Goal: Task Accomplishment & Management: Use online tool/utility

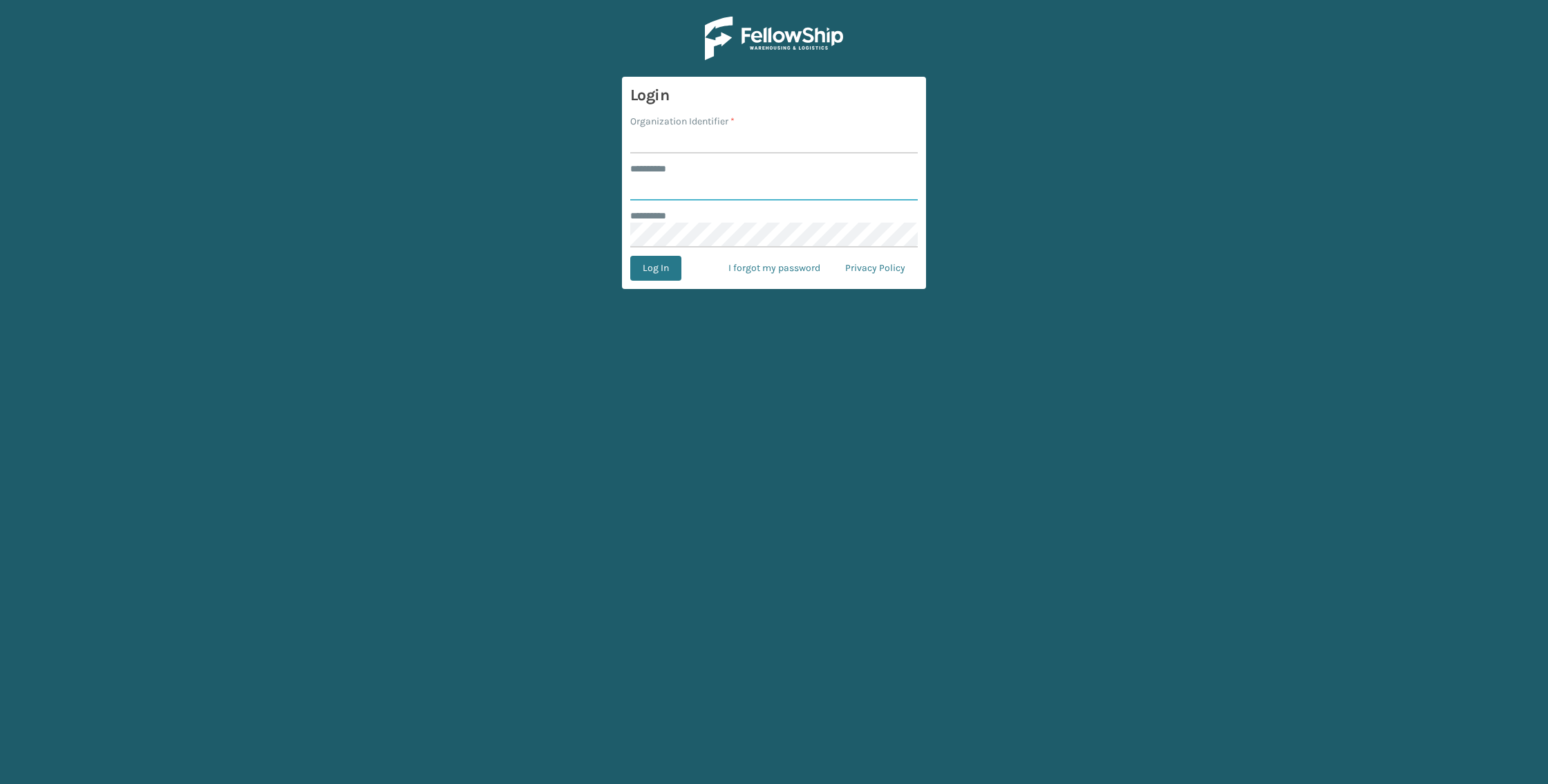
type input "*****"
click at [682, 135] on input "Organization Identifier *" at bounding box center [774, 141] width 288 height 25
type input "FELLOWSHIP - EAST"
click at [664, 269] on button "Log In" at bounding box center [655, 268] width 51 height 25
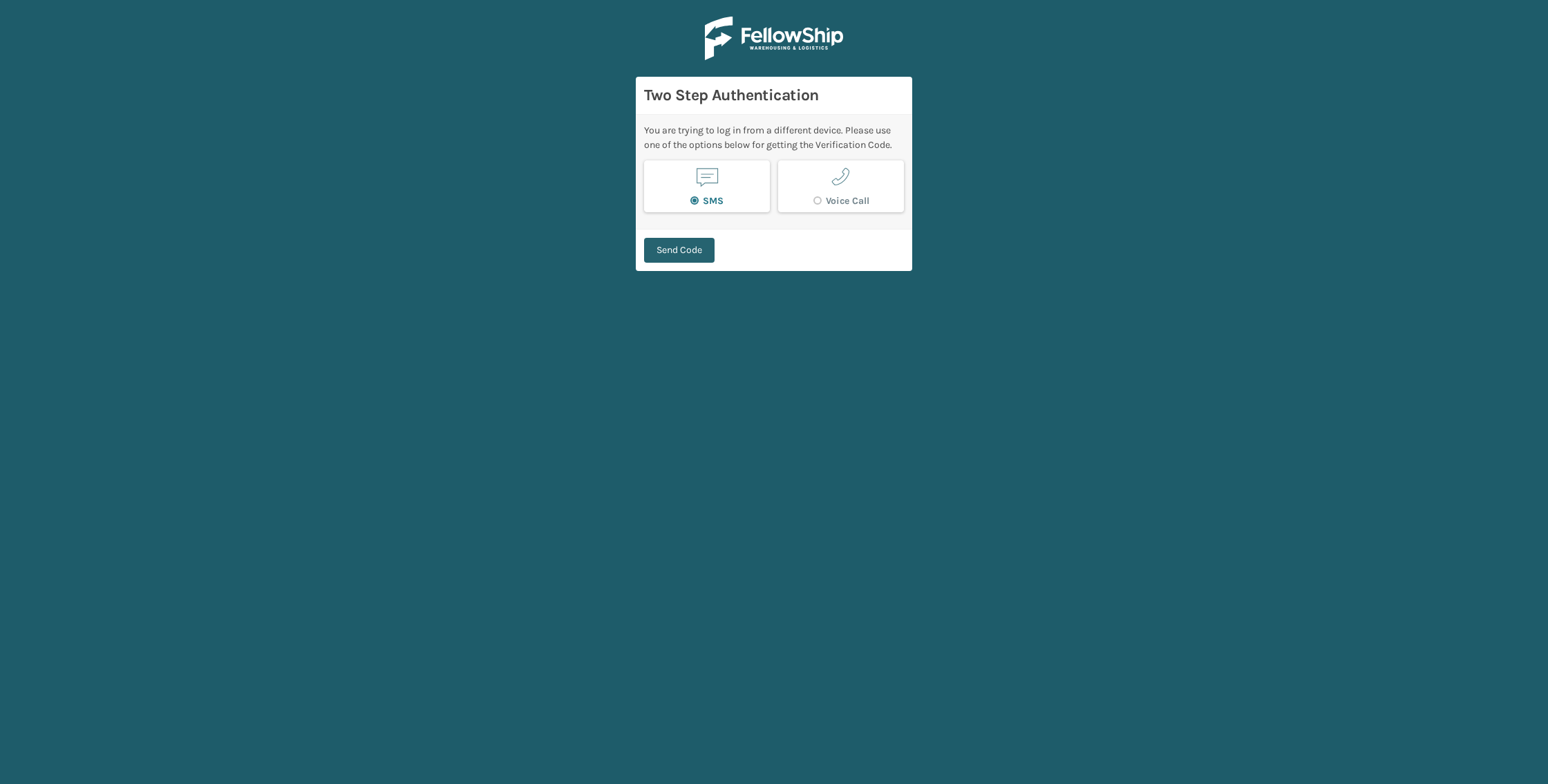
click at [688, 242] on button "Send Code" at bounding box center [679, 250] width 70 height 25
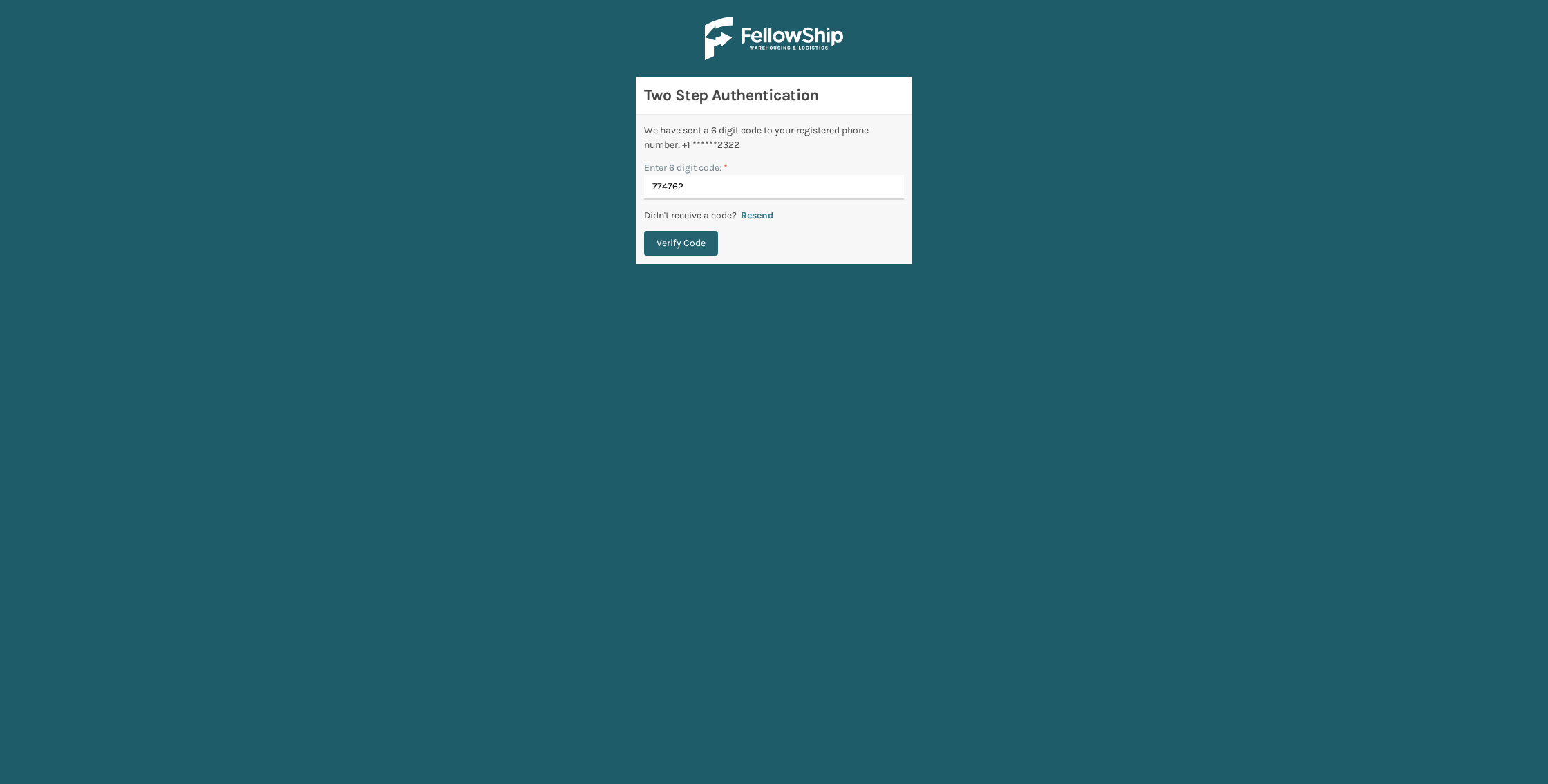
type input "774762"
click at [686, 240] on button "Verify Code" at bounding box center [681, 243] width 74 height 25
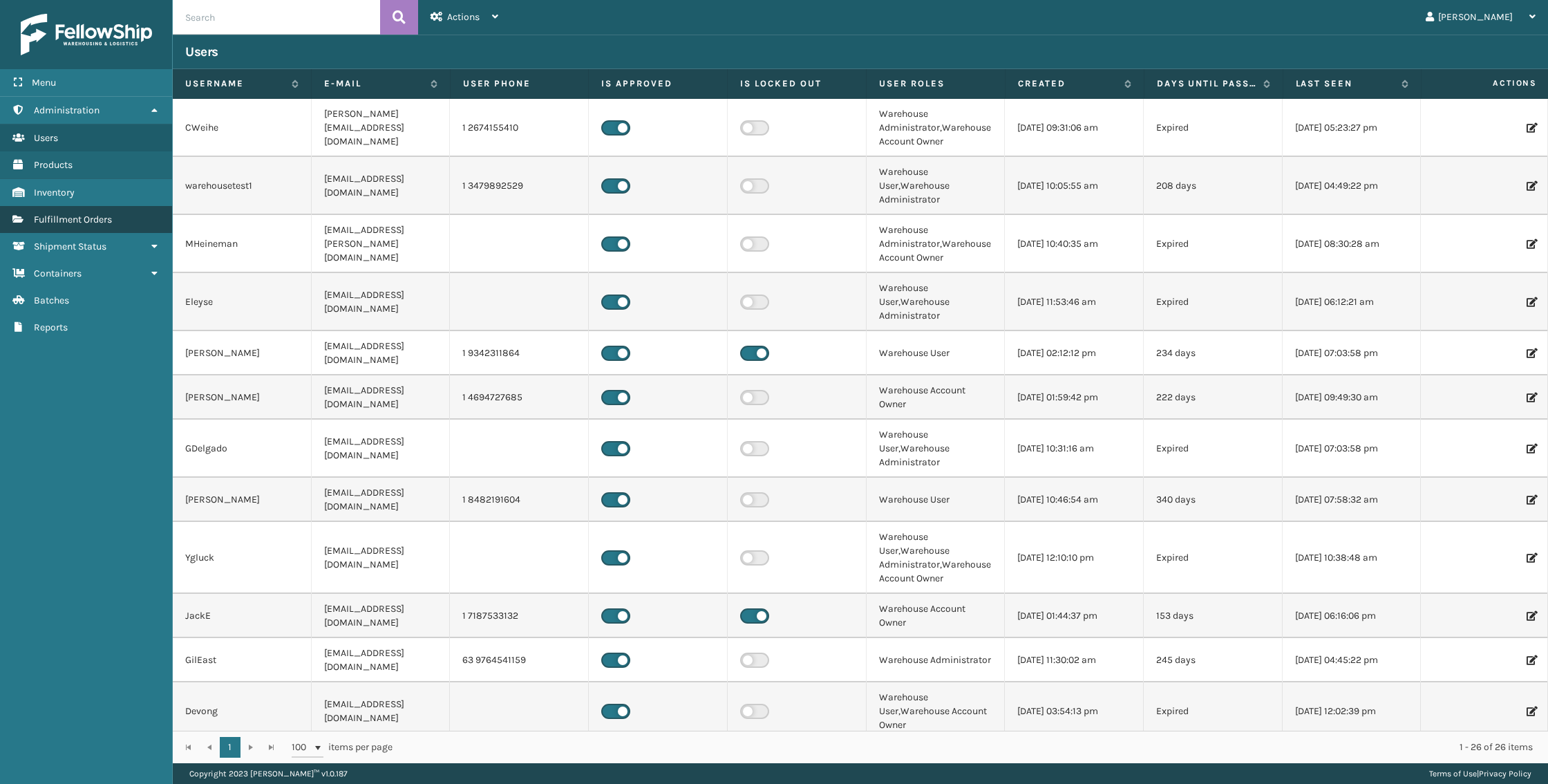
click at [75, 216] on span "Fulfillment Orders" at bounding box center [73, 219] width 78 height 12
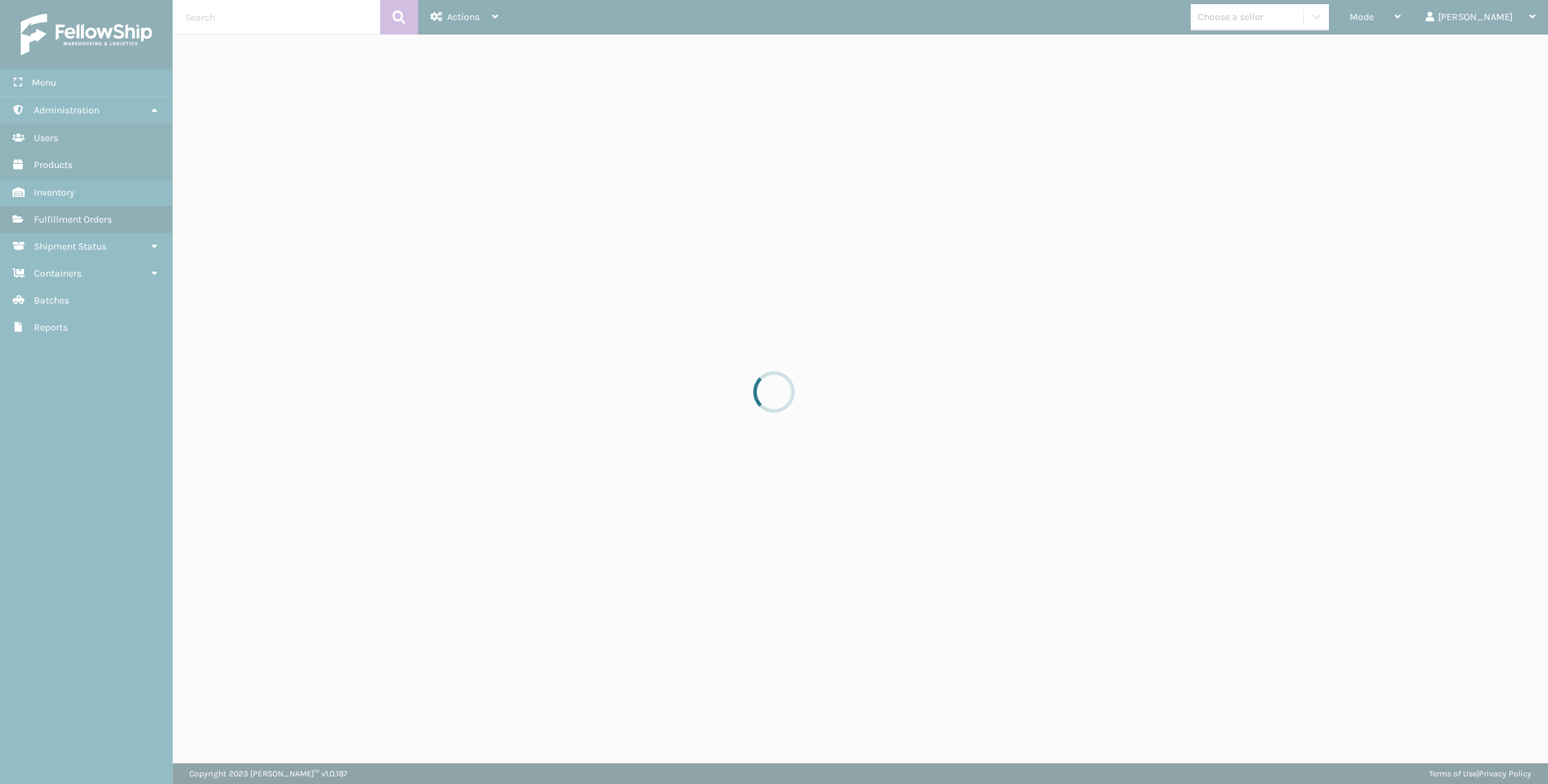
click at [371, 247] on div at bounding box center [774, 392] width 1548 height 784
drag, startPoint x: 693, startPoint y: 385, endPoint x: 821, endPoint y: 427, distance: 134.7
click at [821, 427] on div at bounding box center [774, 392] width 1548 height 784
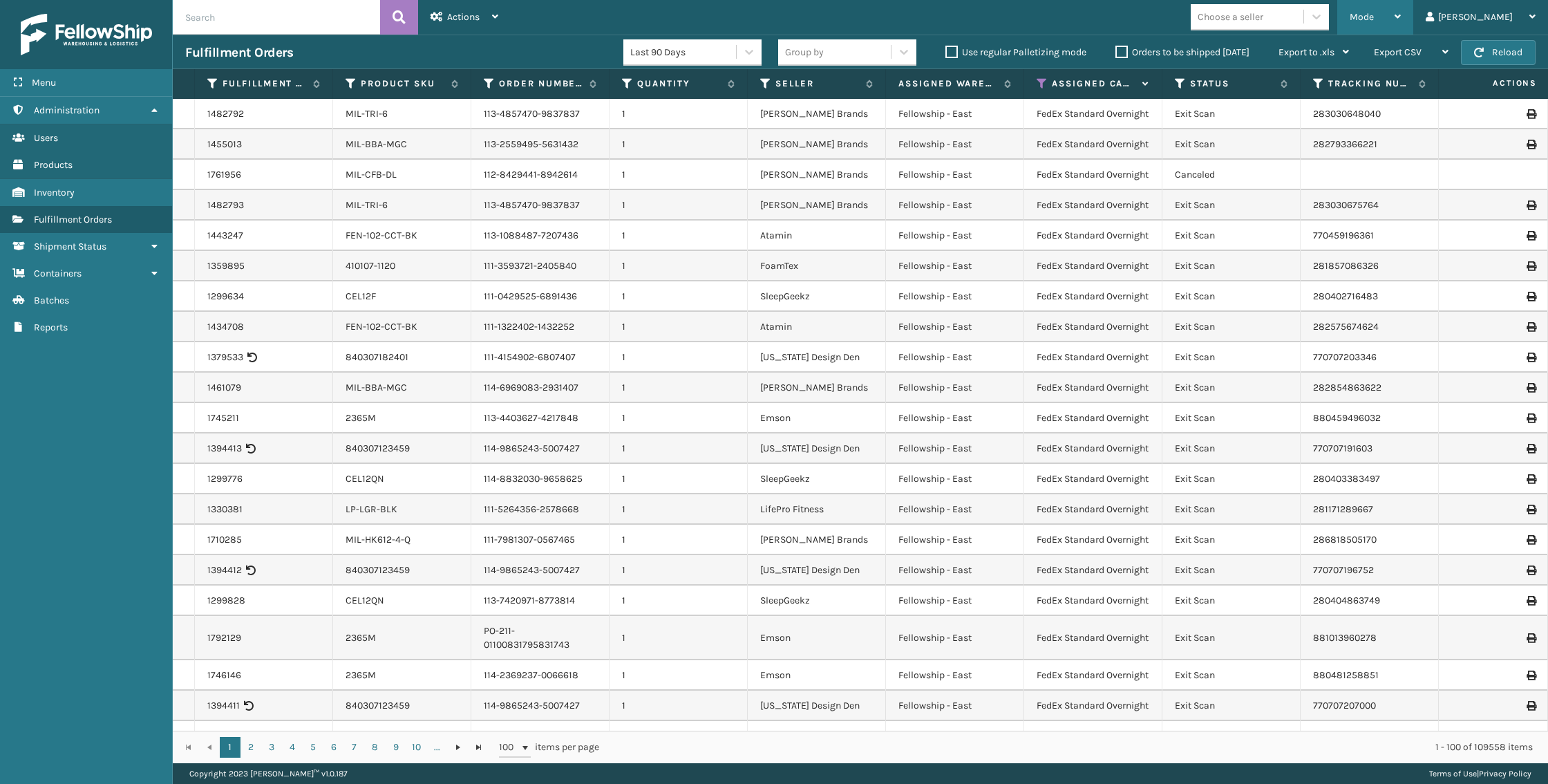
click at [1374, 16] on span "Mode" at bounding box center [1361, 17] width 24 height 12
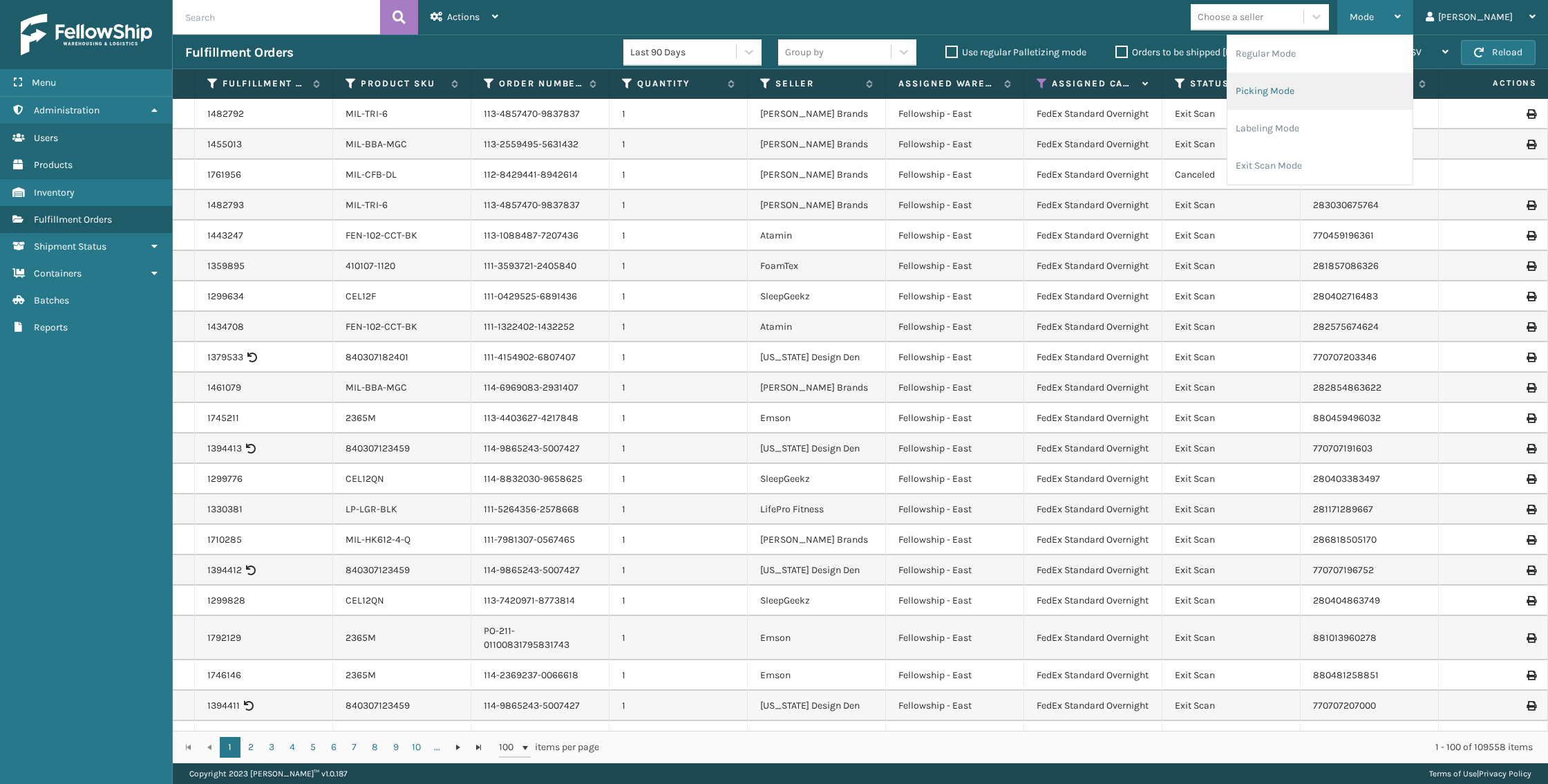
click at [1357, 85] on li "Picking Mode" at bounding box center [1320, 91] width 185 height 38
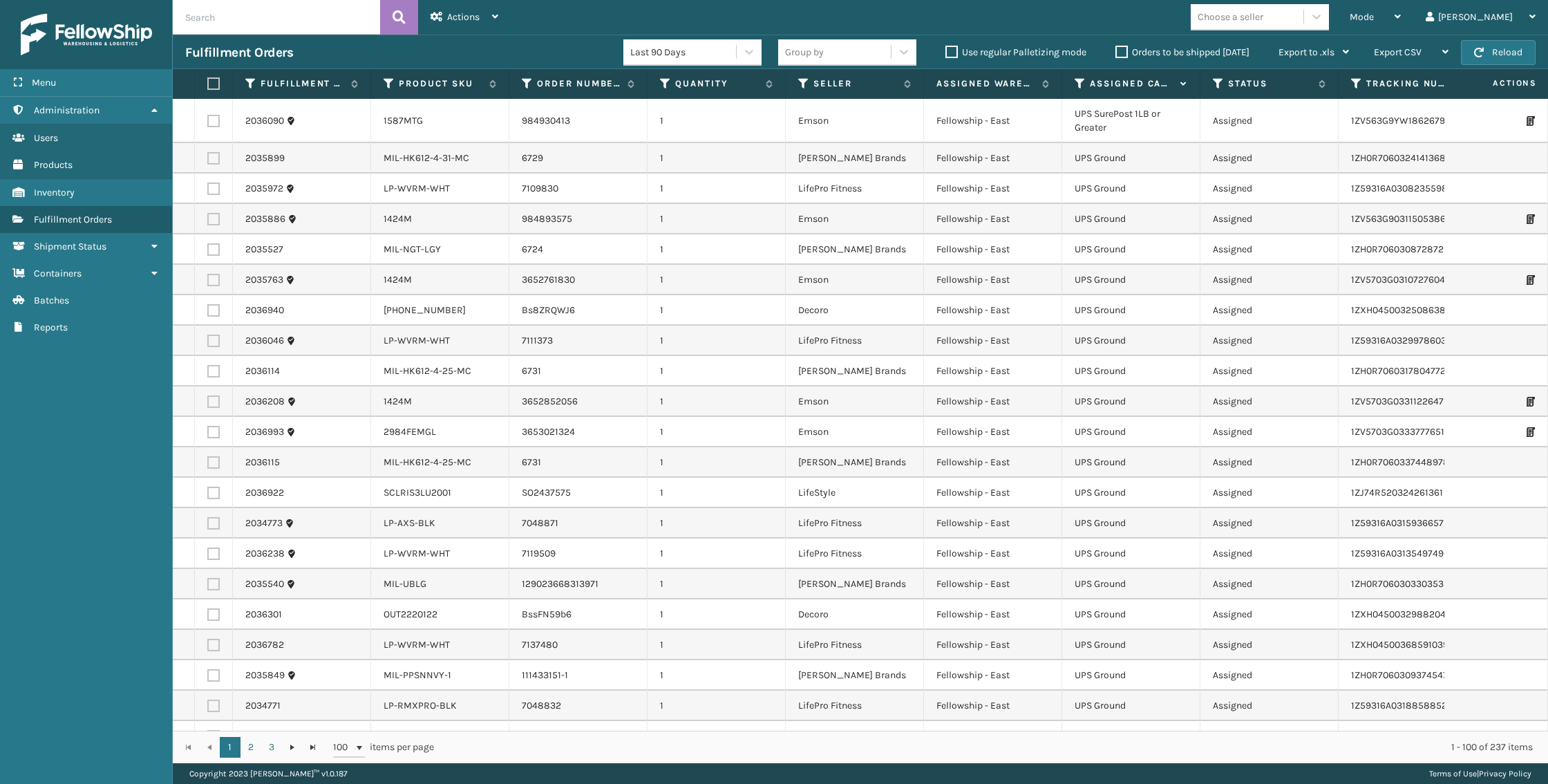
click at [1127, 49] on label "Orders to be shipped [DATE]" at bounding box center [1182, 52] width 134 height 12
click at [1116, 49] on input "Orders to be shipped [DATE]" at bounding box center [1115, 48] width 1 height 9
click at [1127, 48] on label "Orders to be shipped [DATE]" at bounding box center [1182, 52] width 134 height 12
click at [1116, 48] on input "Orders to be shipped [DATE]" at bounding box center [1115, 48] width 1 height 9
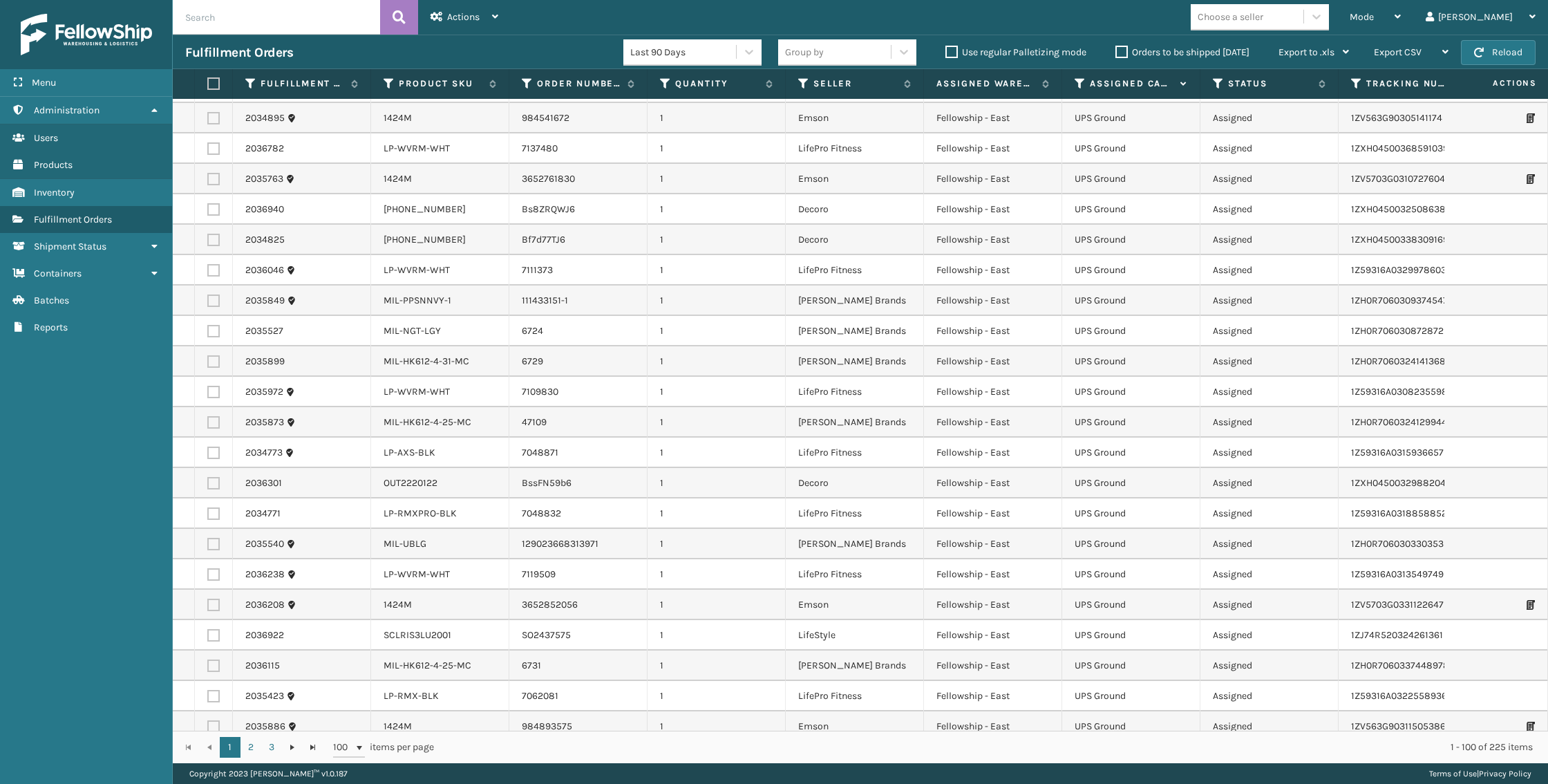
scroll to position [40, 0]
click at [407, 477] on link "OUT2220122" at bounding box center [410, 482] width 54 height 12
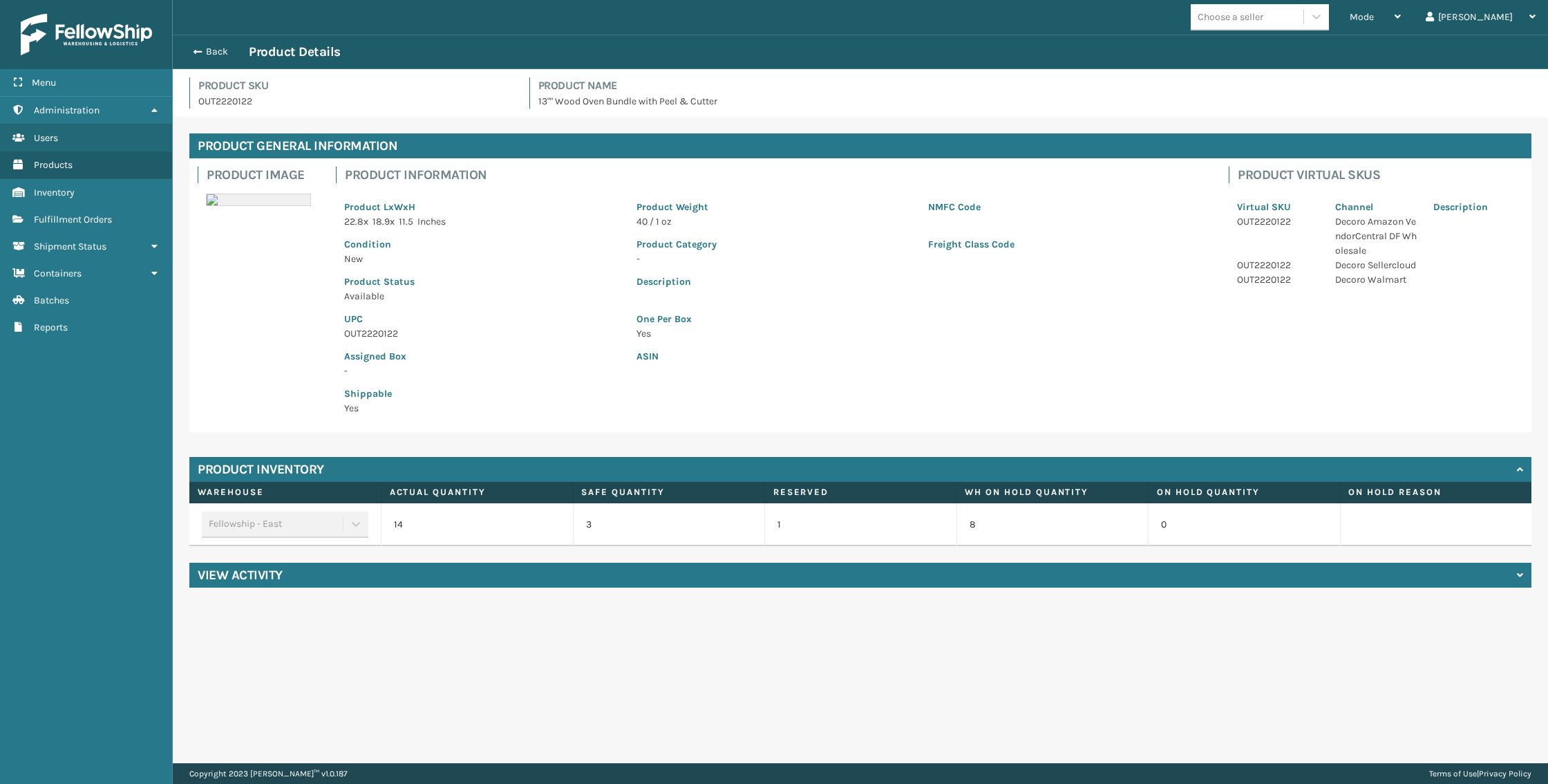
click at [205, 38] on div "Back Product Details" at bounding box center [861, 52] width 1376 height 35
click at [204, 48] on button "Back" at bounding box center [217, 51] width 64 height 12
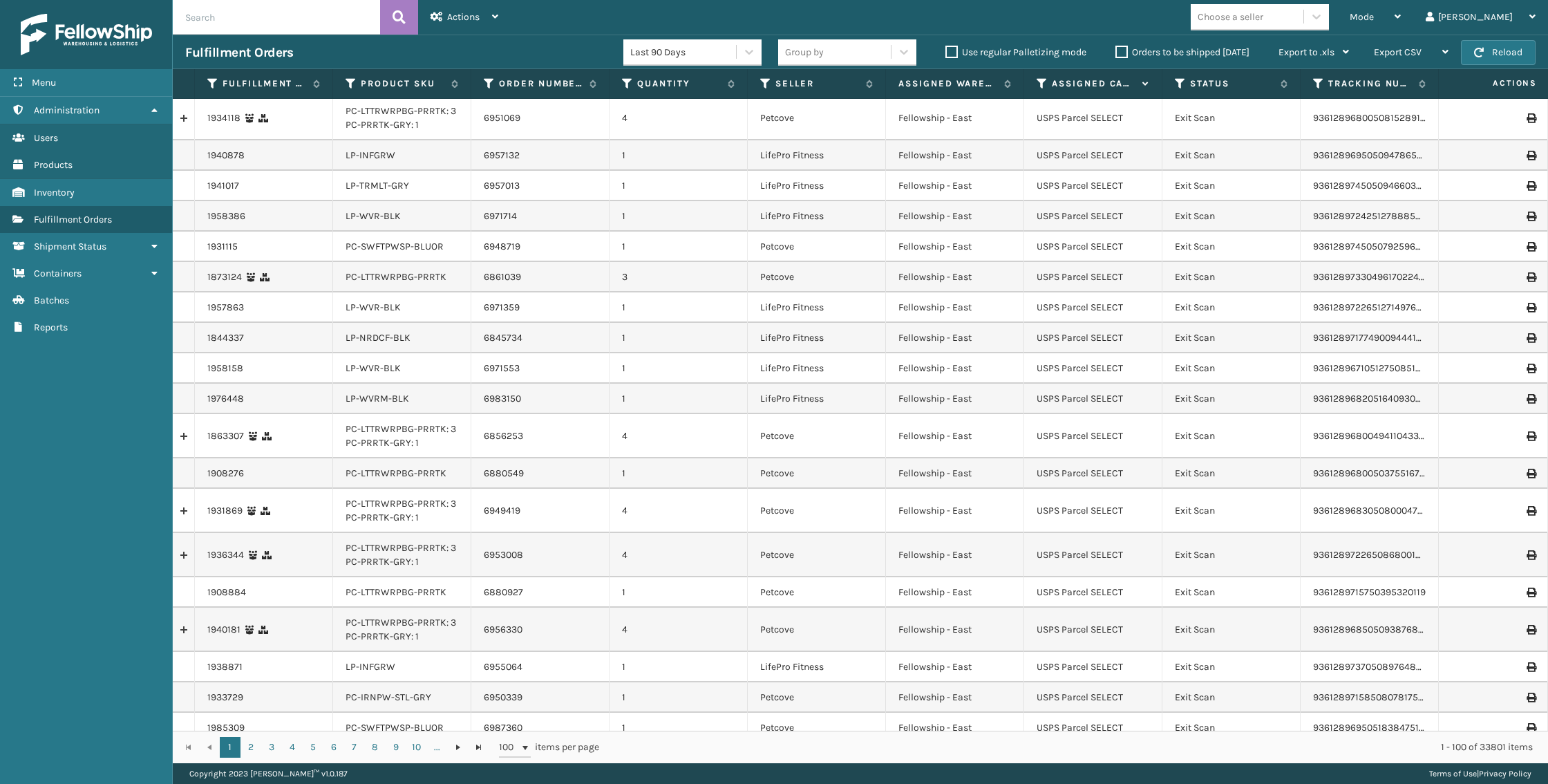
scroll to position [3, 0]
click at [1401, 15] on div "Mode" at bounding box center [1375, 17] width 51 height 35
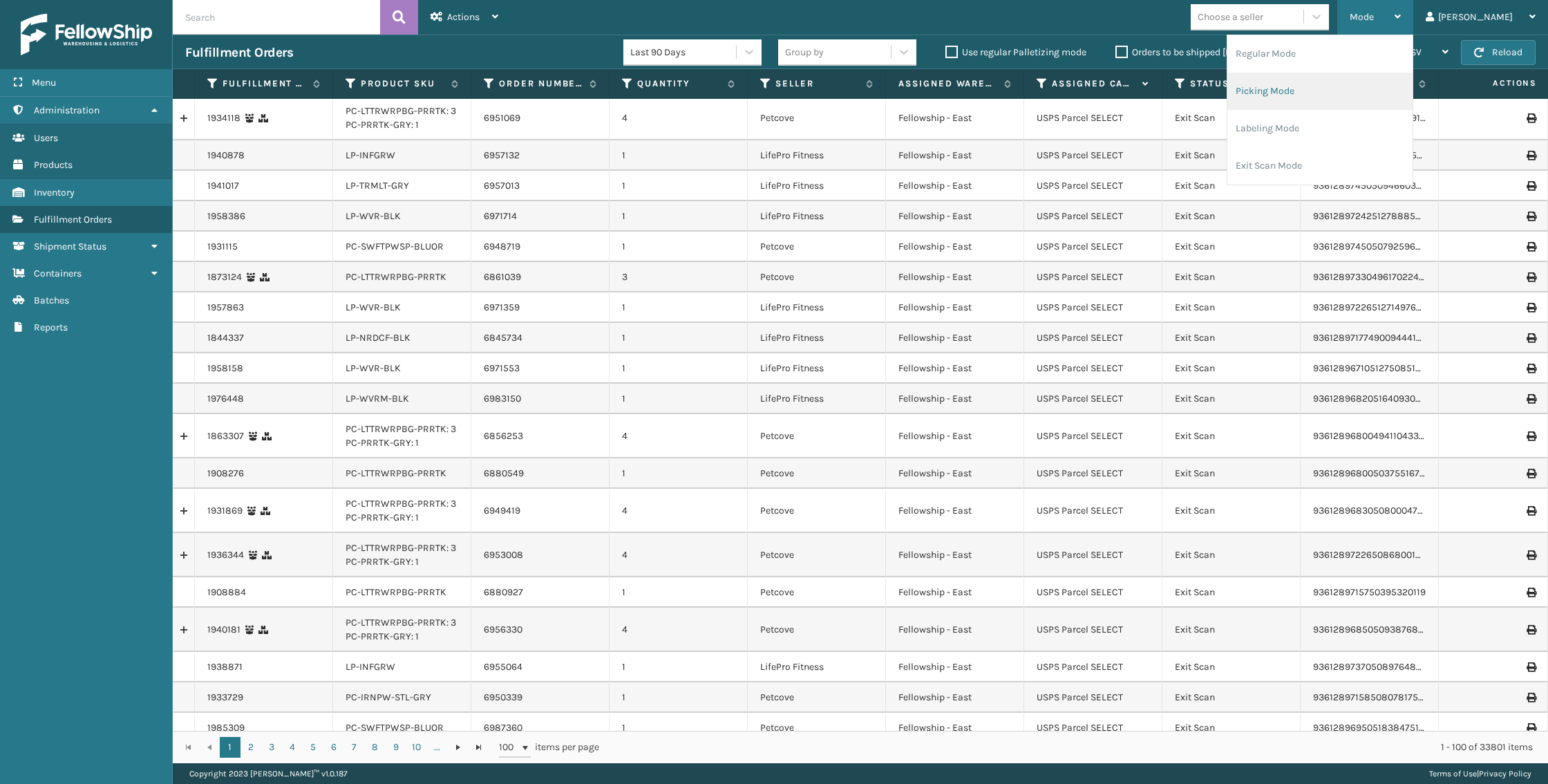
click at [1330, 88] on li "Picking Mode" at bounding box center [1320, 91] width 185 height 38
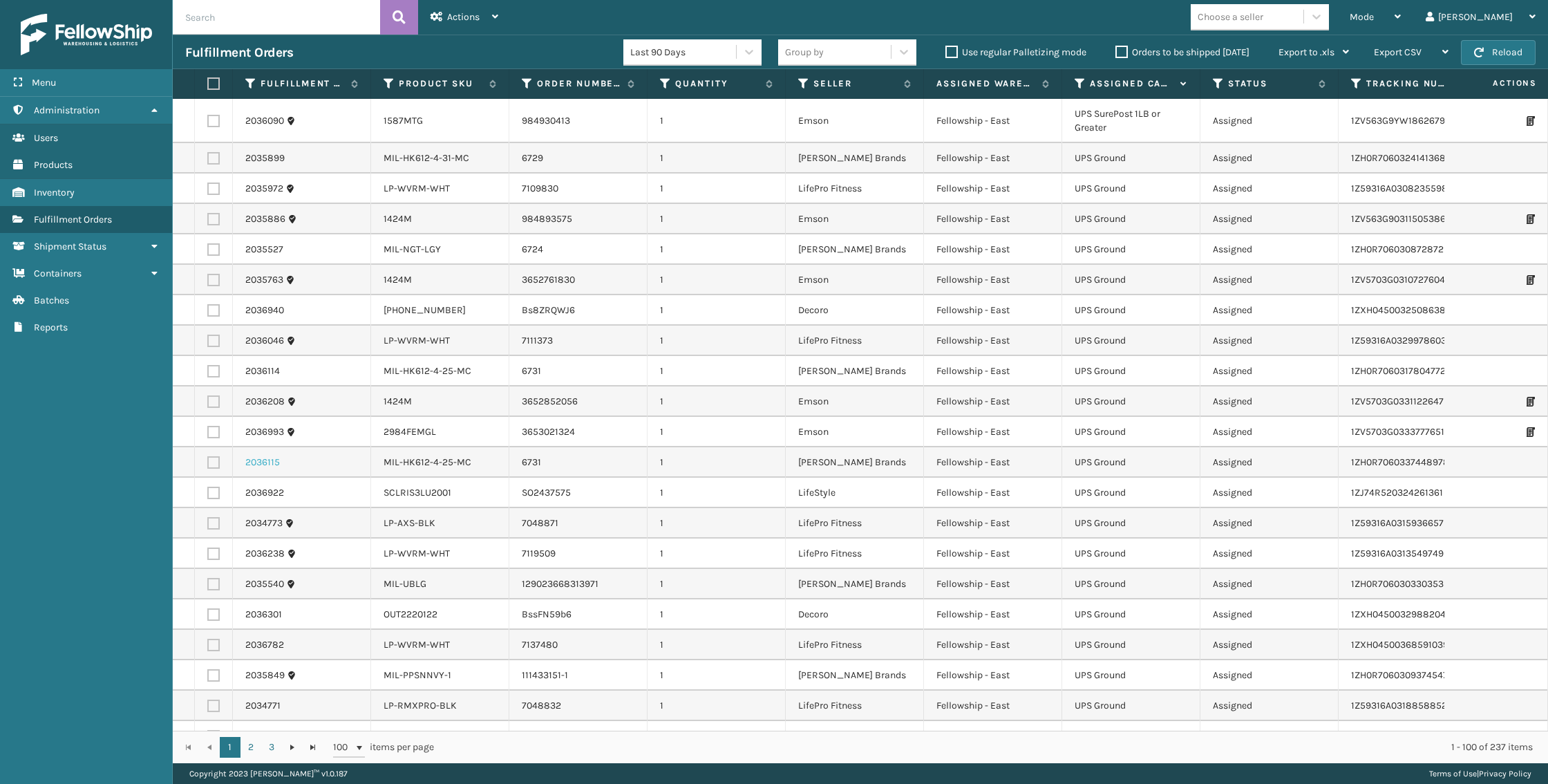
click at [271, 456] on link "2036115" at bounding box center [263, 462] width 35 height 14
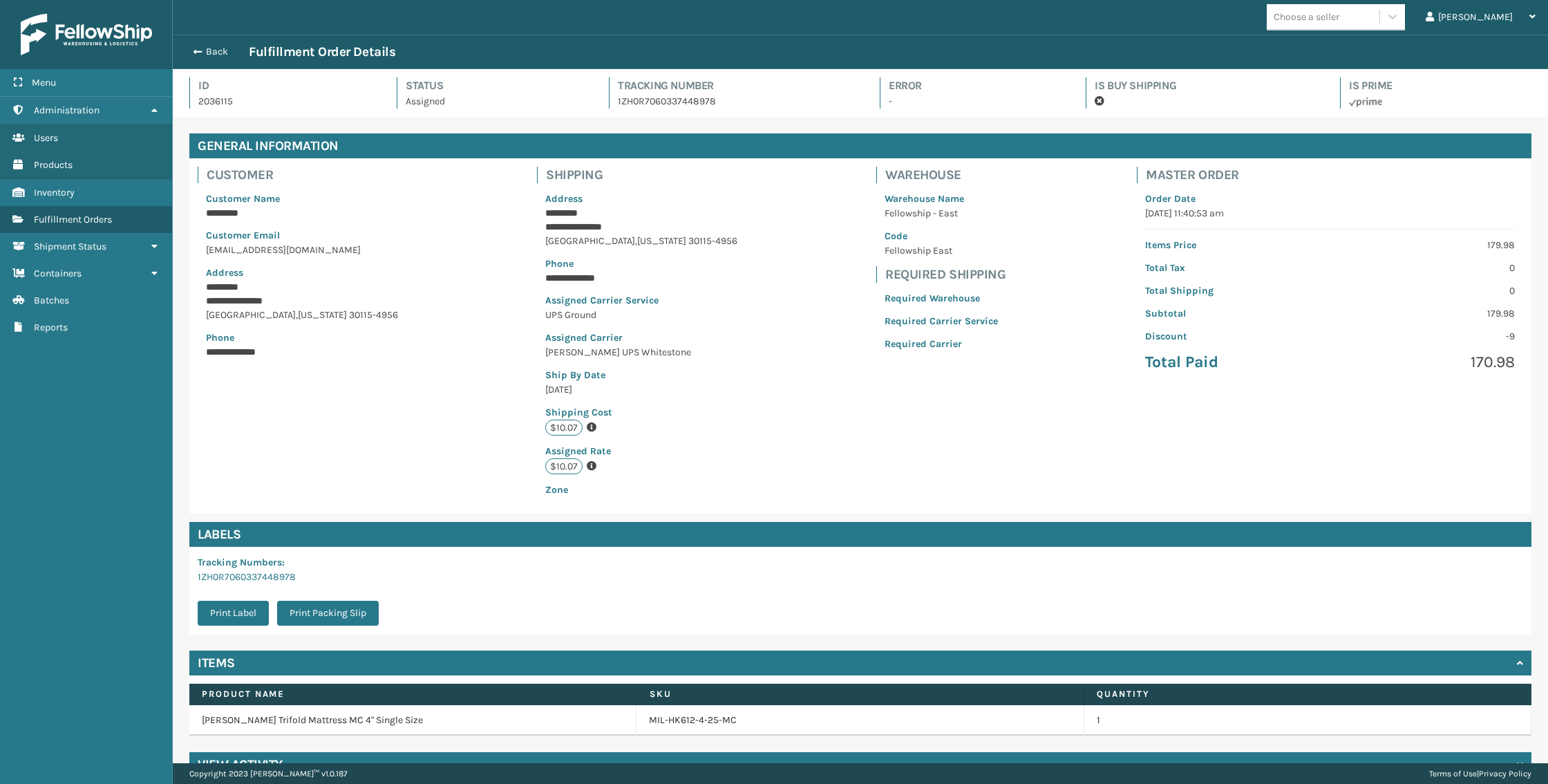
click at [217, 60] on div "Back Fulfillment Order Details" at bounding box center [861, 52] width 1376 height 35
click at [210, 54] on button "Back" at bounding box center [217, 51] width 64 height 12
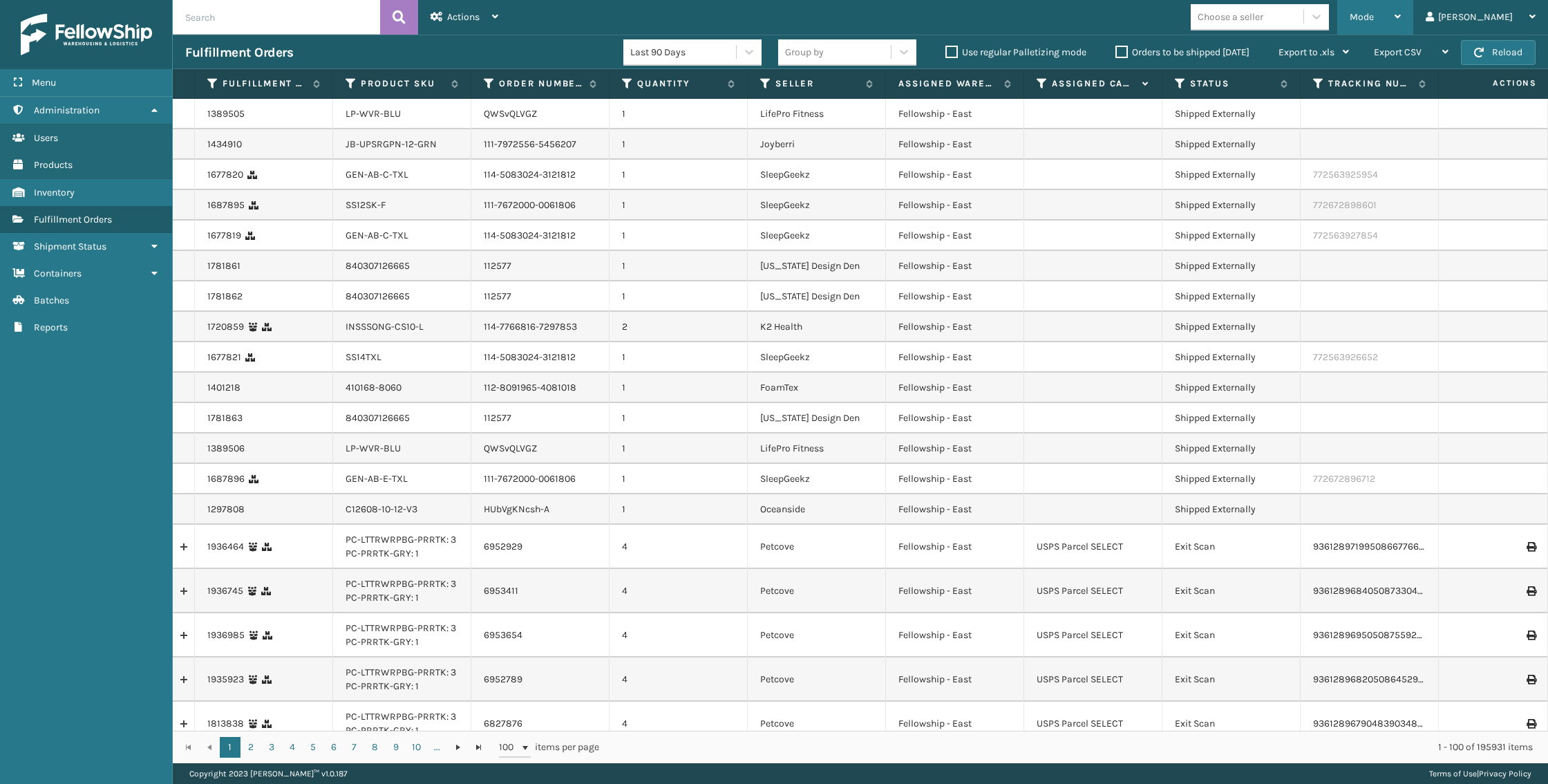
click at [1397, 22] on div "Mode Regular Mode Picking Mode Labeling Mode Exit Scan Mode" at bounding box center [1375, 17] width 76 height 35
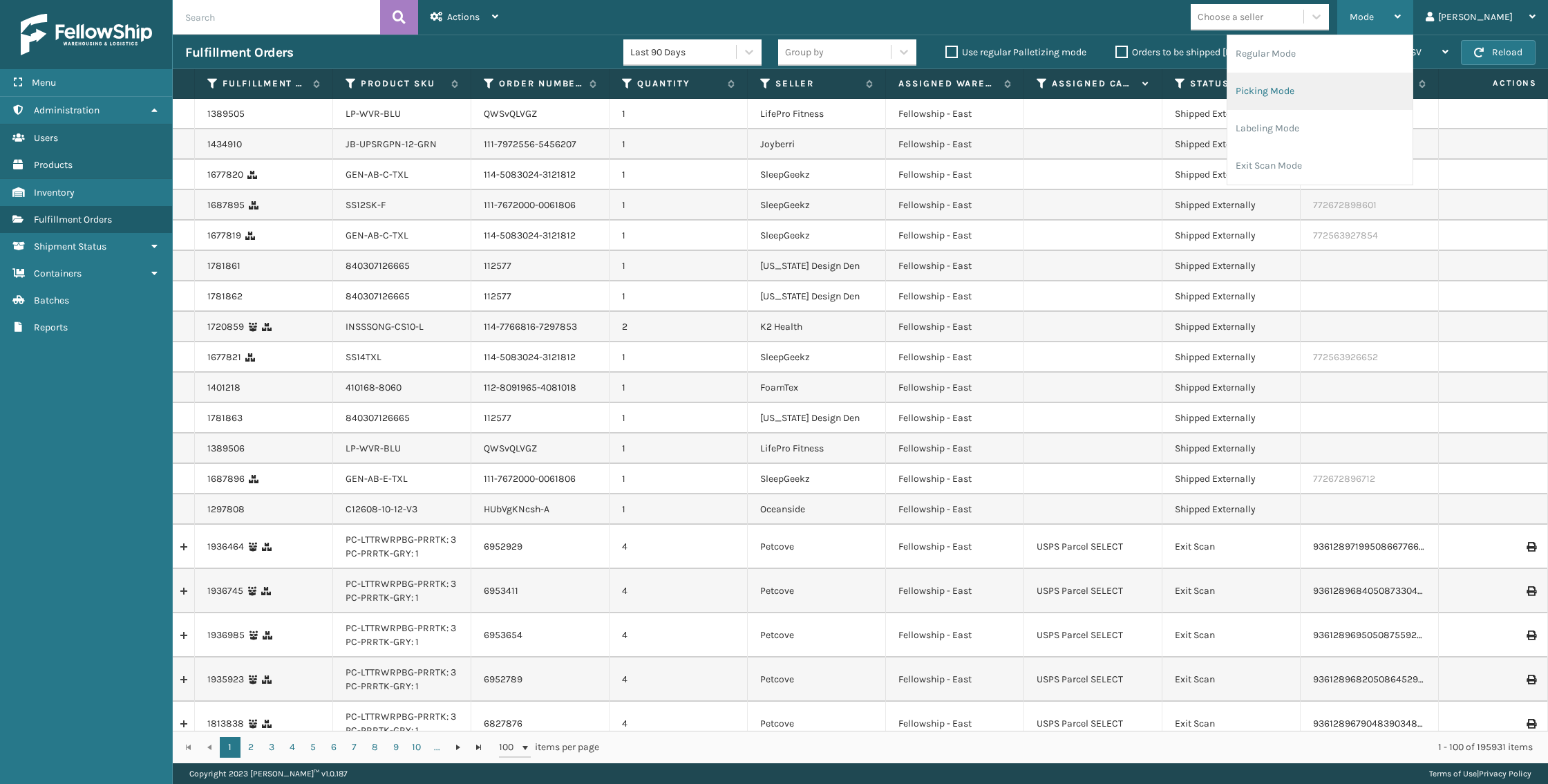
click at [1325, 80] on li "Picking Mode" at bounding box center [1320, 91] width 185 height 38
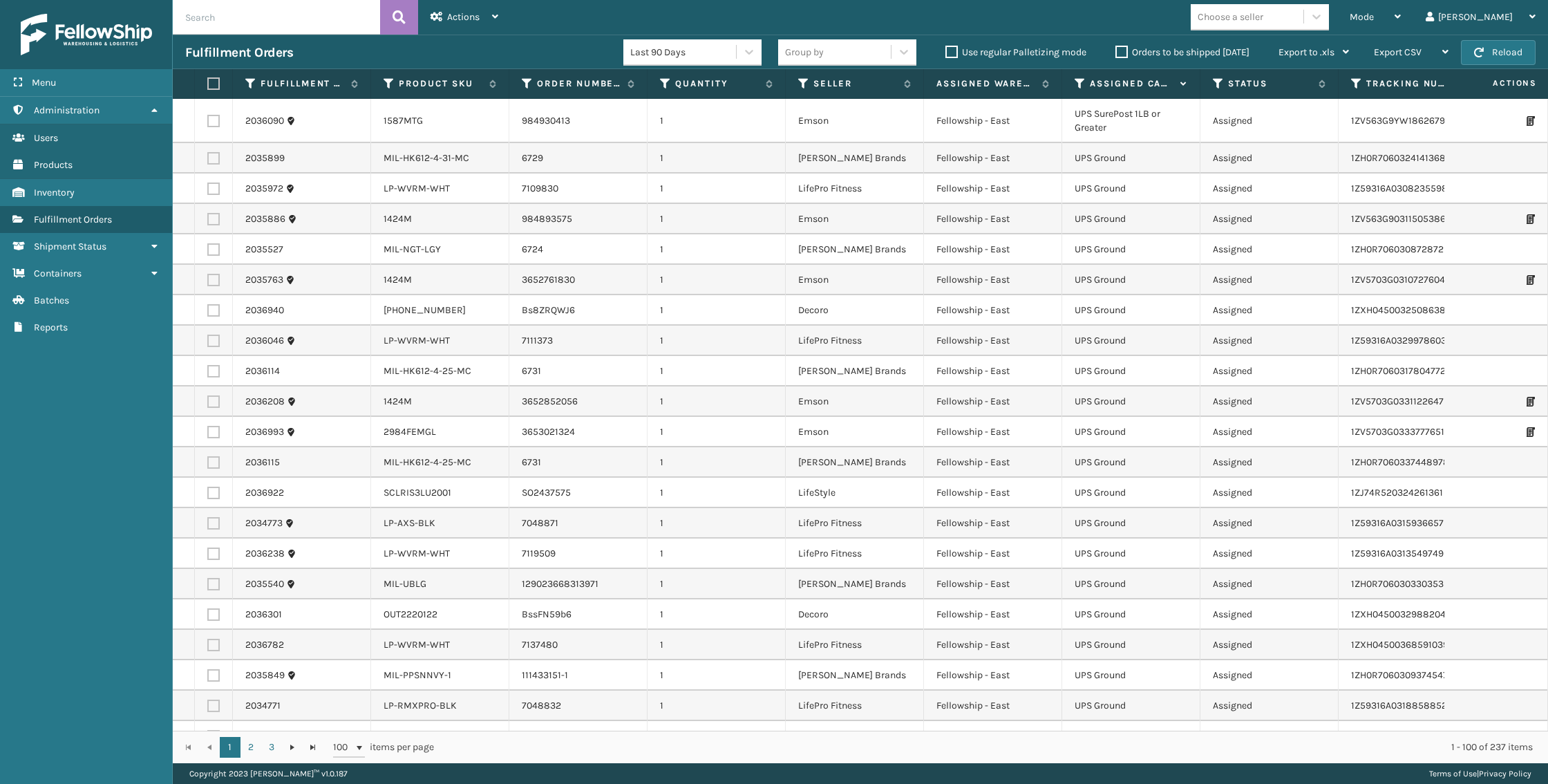
click at [242, 331] on td "2036046" at bounding box center [302, 341] width 138 height 30
click at [262, 334] on link "2036046" at bounding box center [265, 341] width 39 height 14
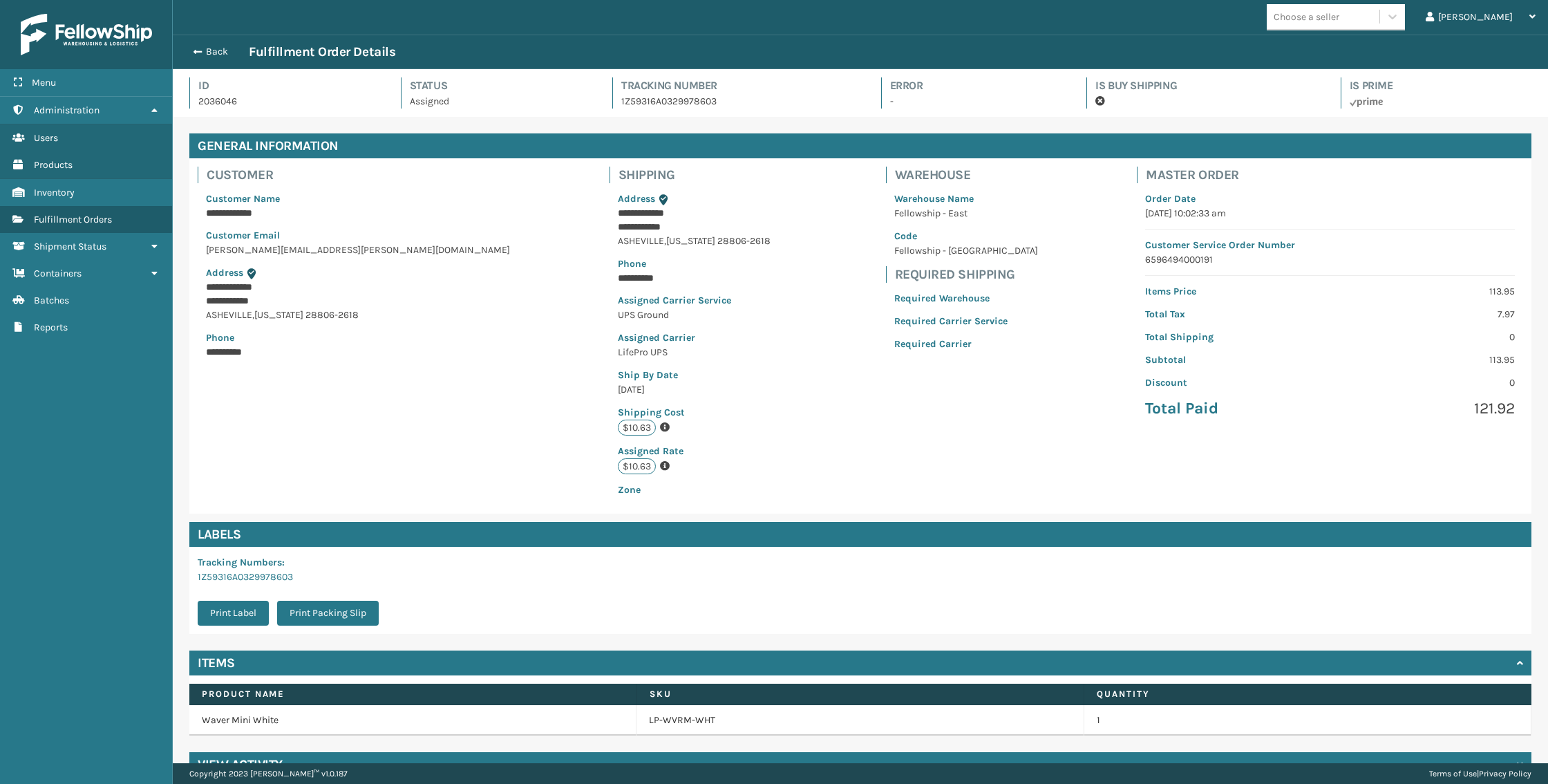
scroll to position [33, 1375]
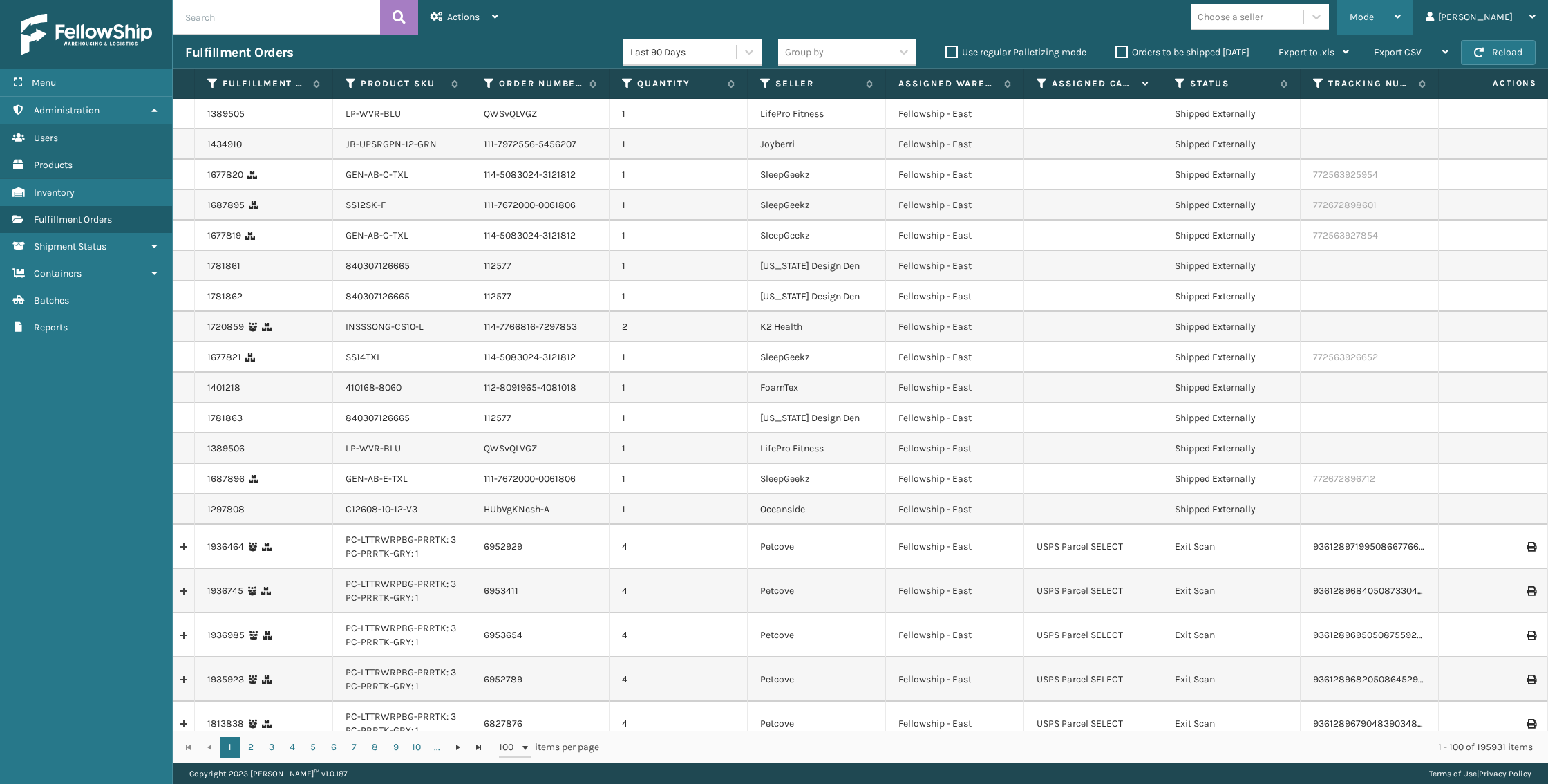
click at [1399, 22] on div "Mode" at bounding box center [1375, 17] width 51 height 35
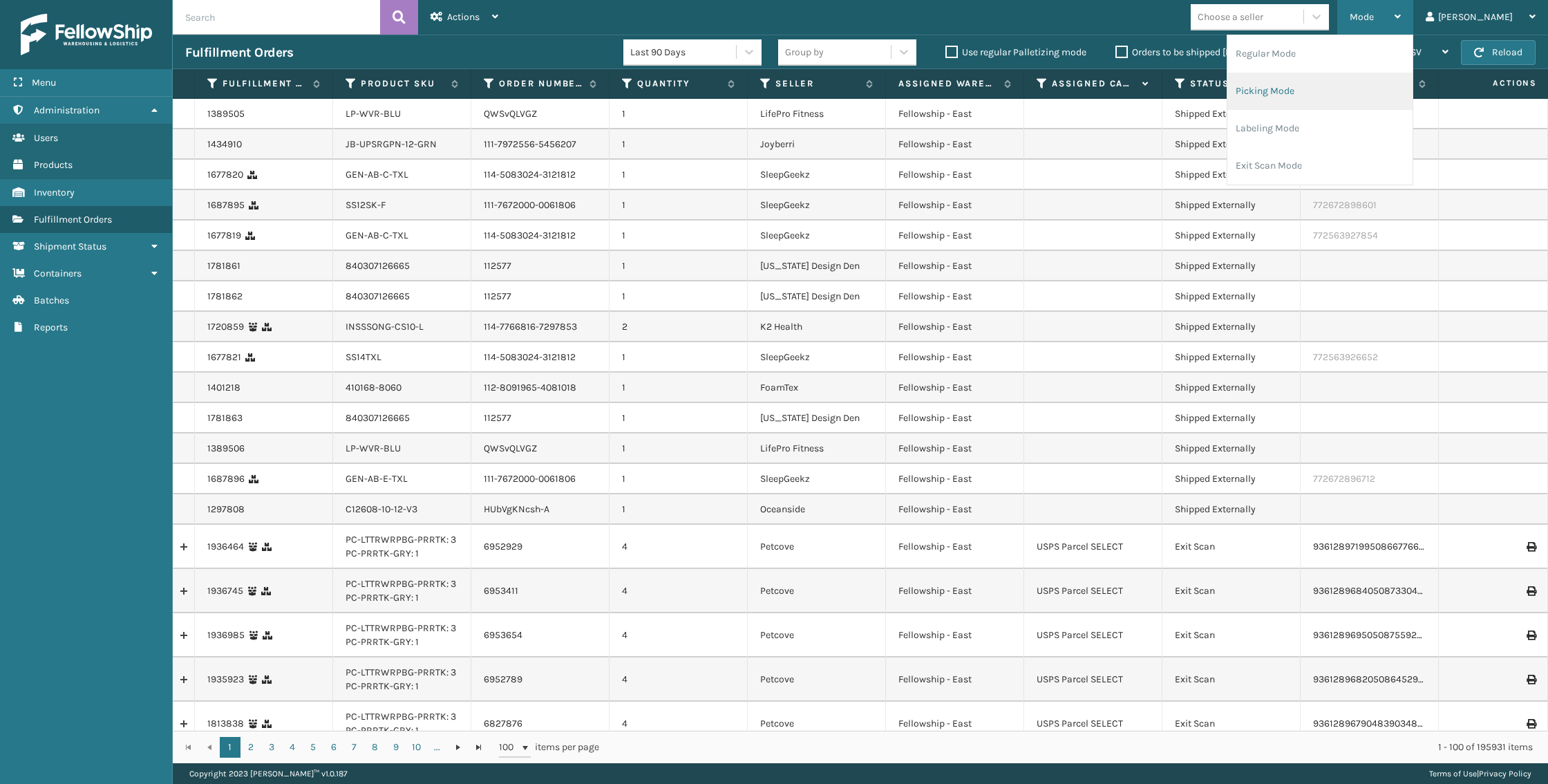
click at [1318, 107] on li "Picking Mode" at bounding box center [1320, 91] width 185 height 38
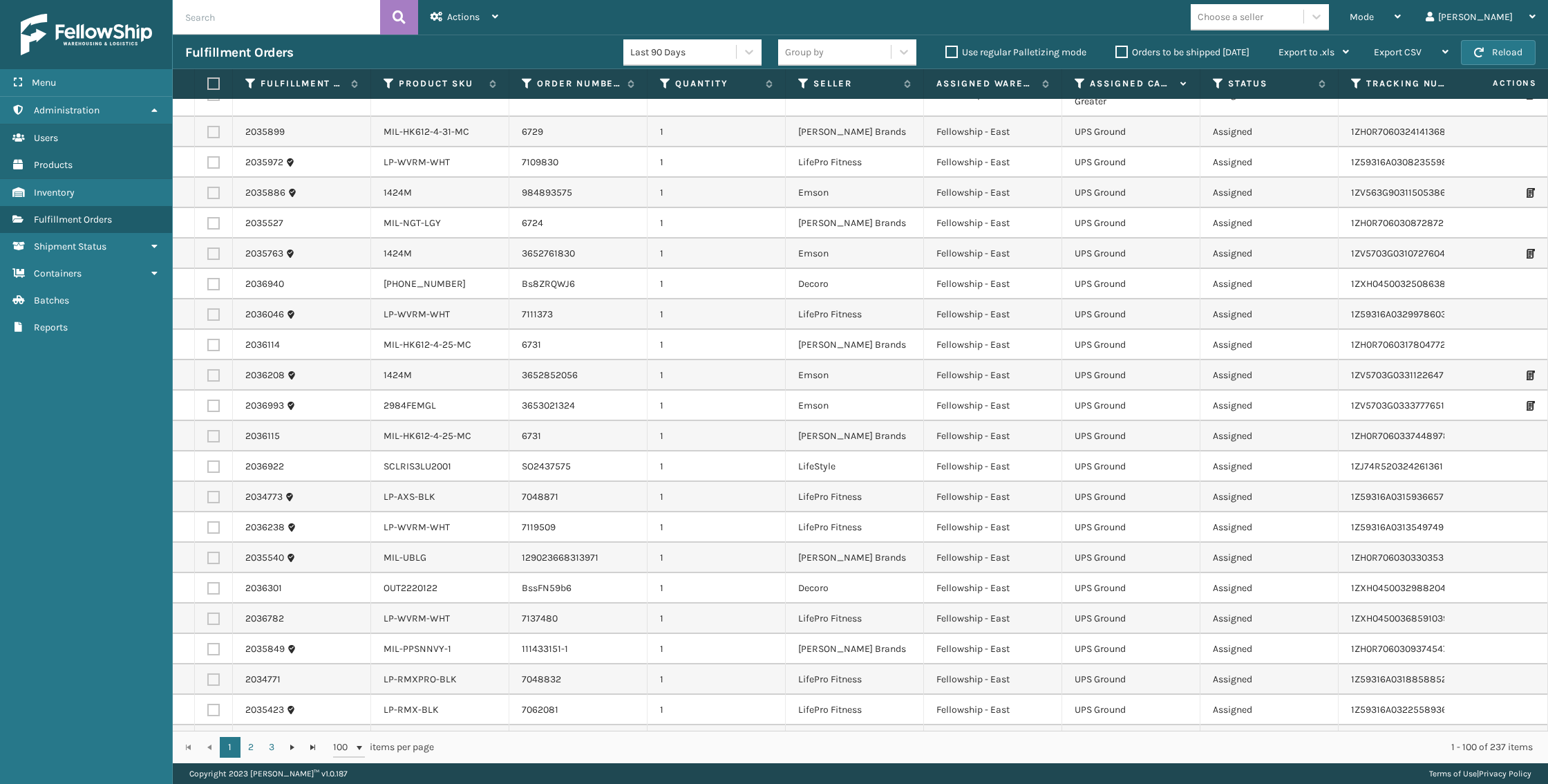
scroll to position [103, 0]
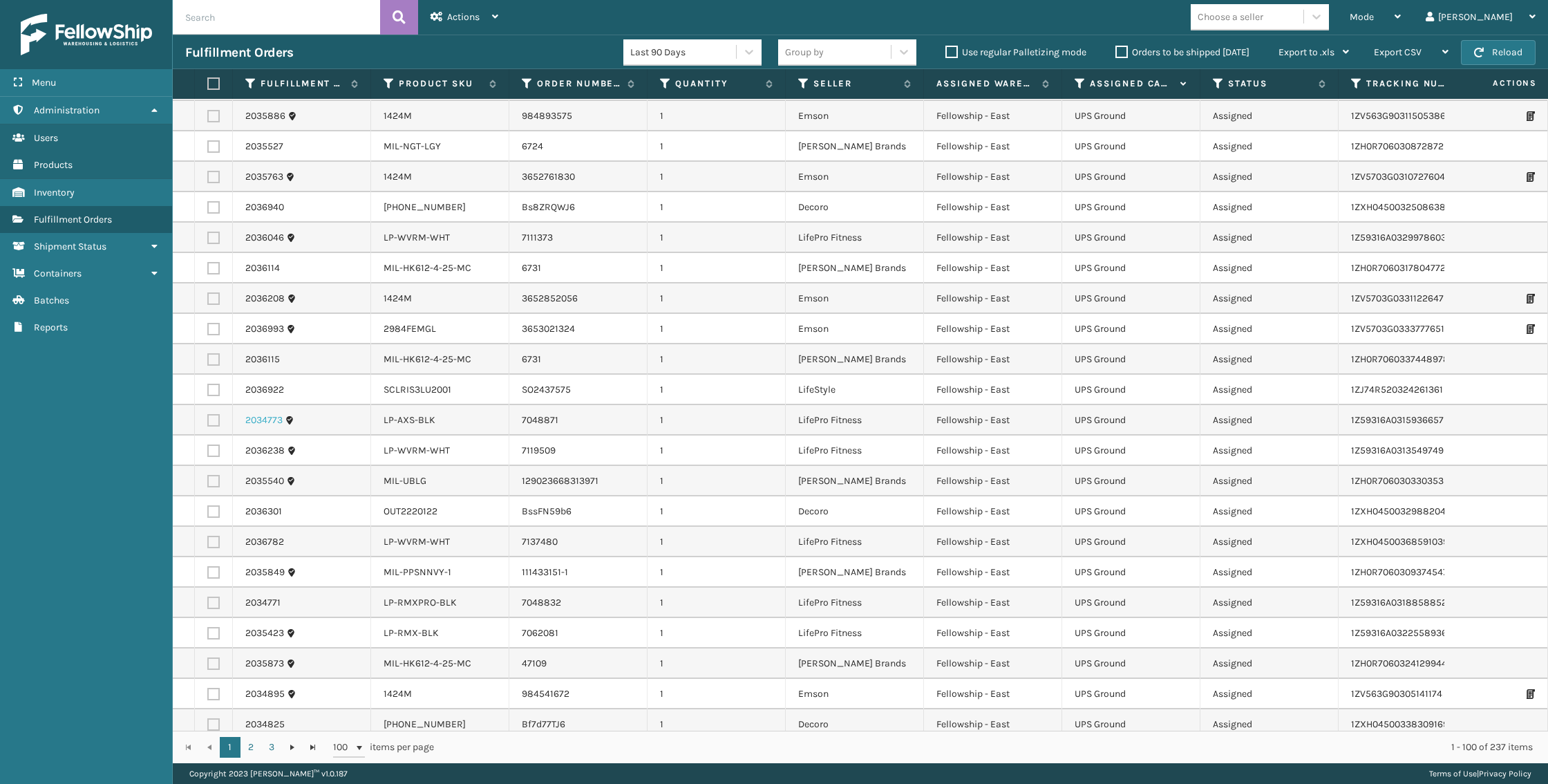
click at [271, 413] on link "2034773" at bounding box center [264, 419] width 38 height 14
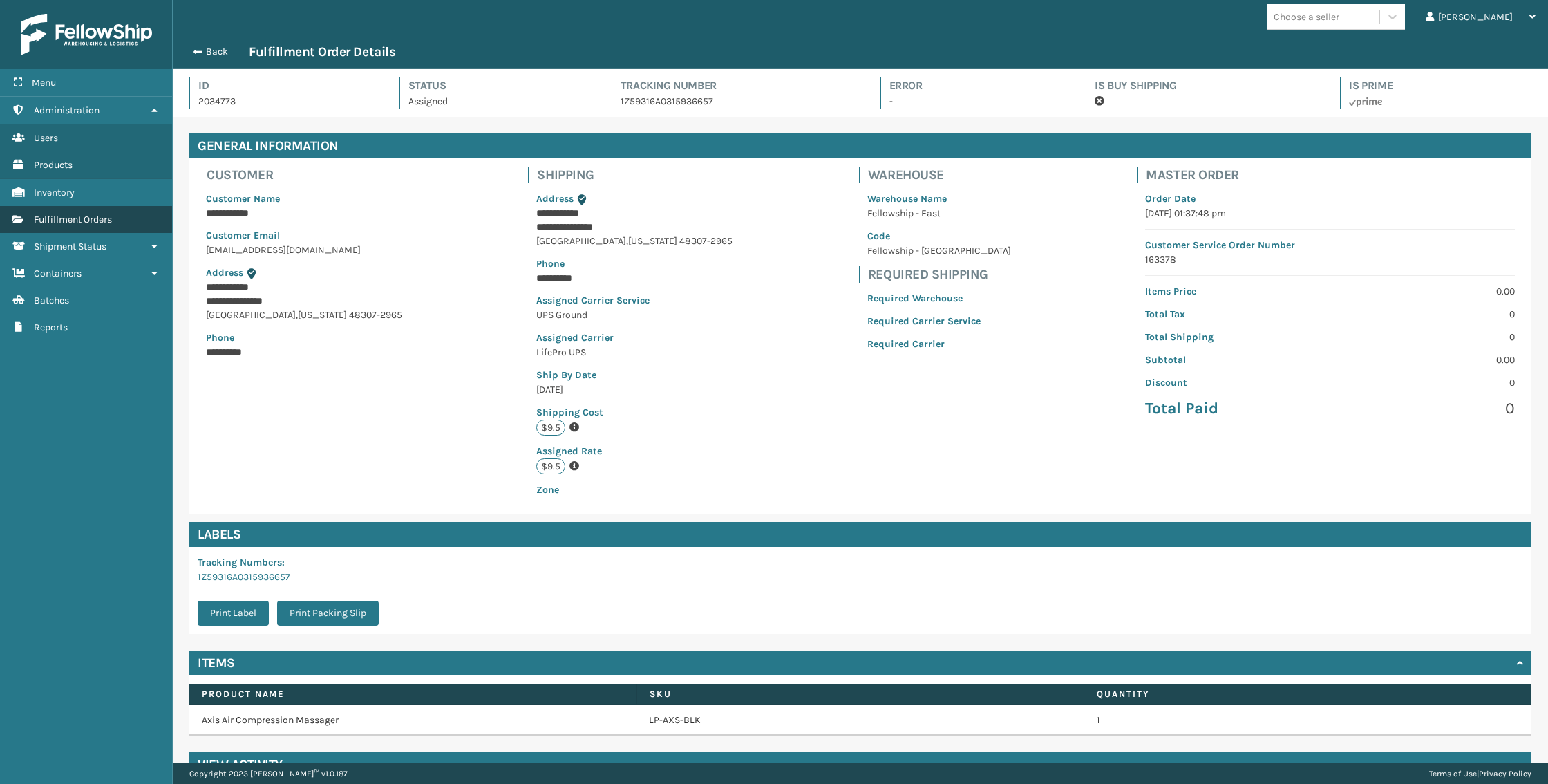
click at [34, 222] on span "Fulfillment Orders" at bounding box center [73, 219] width 78 height 12
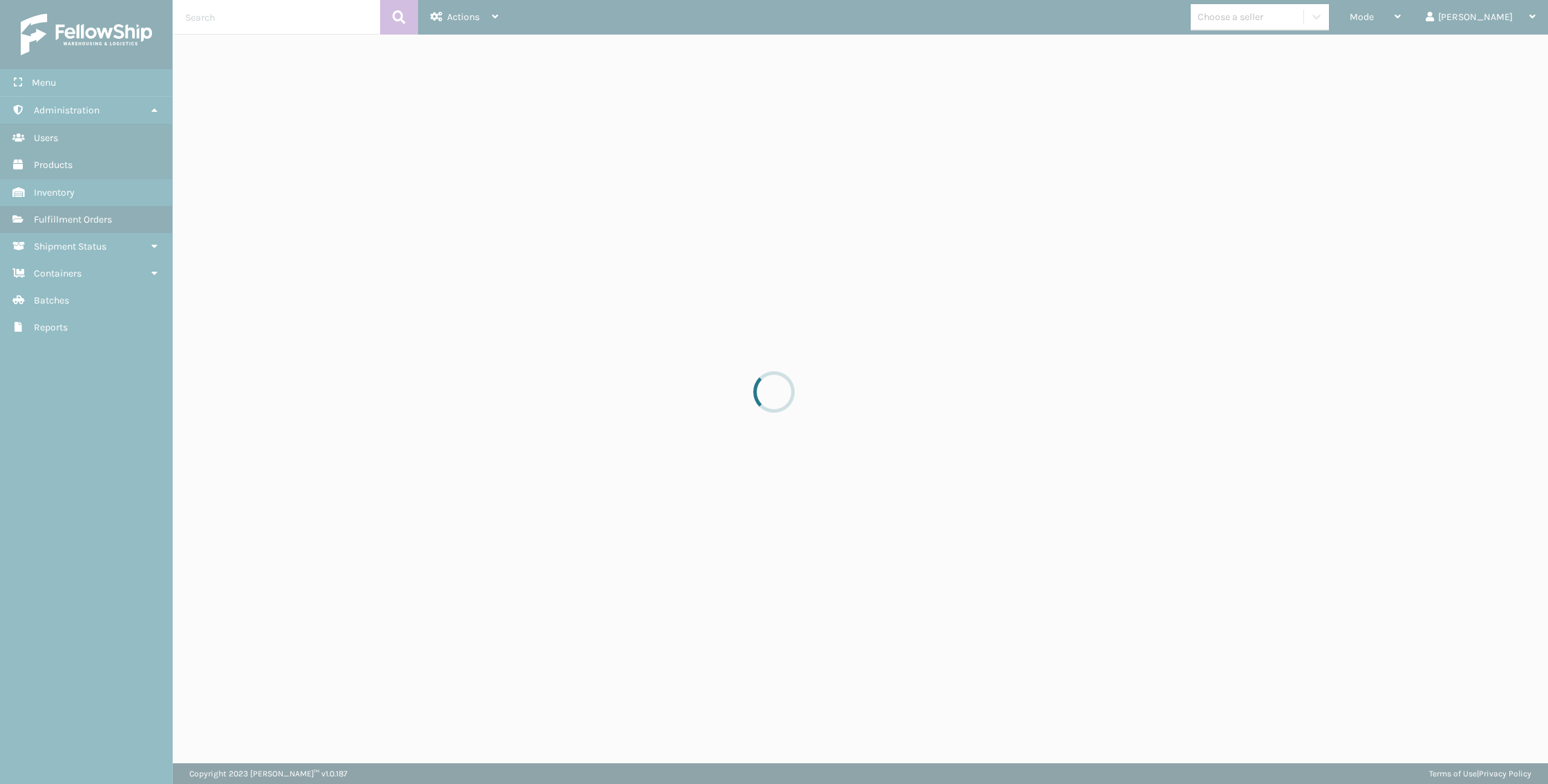
click at [1136, 326] on div at bounding box center [774, 392] width 1548 height 784
drag, startPoint x: 665, startPoint y: 335, endPoint x: 1000, endPoint y: 349, distance: 335.3
click at [1000, 349] on div at bounding box center [774, 392] width 1548 height 784
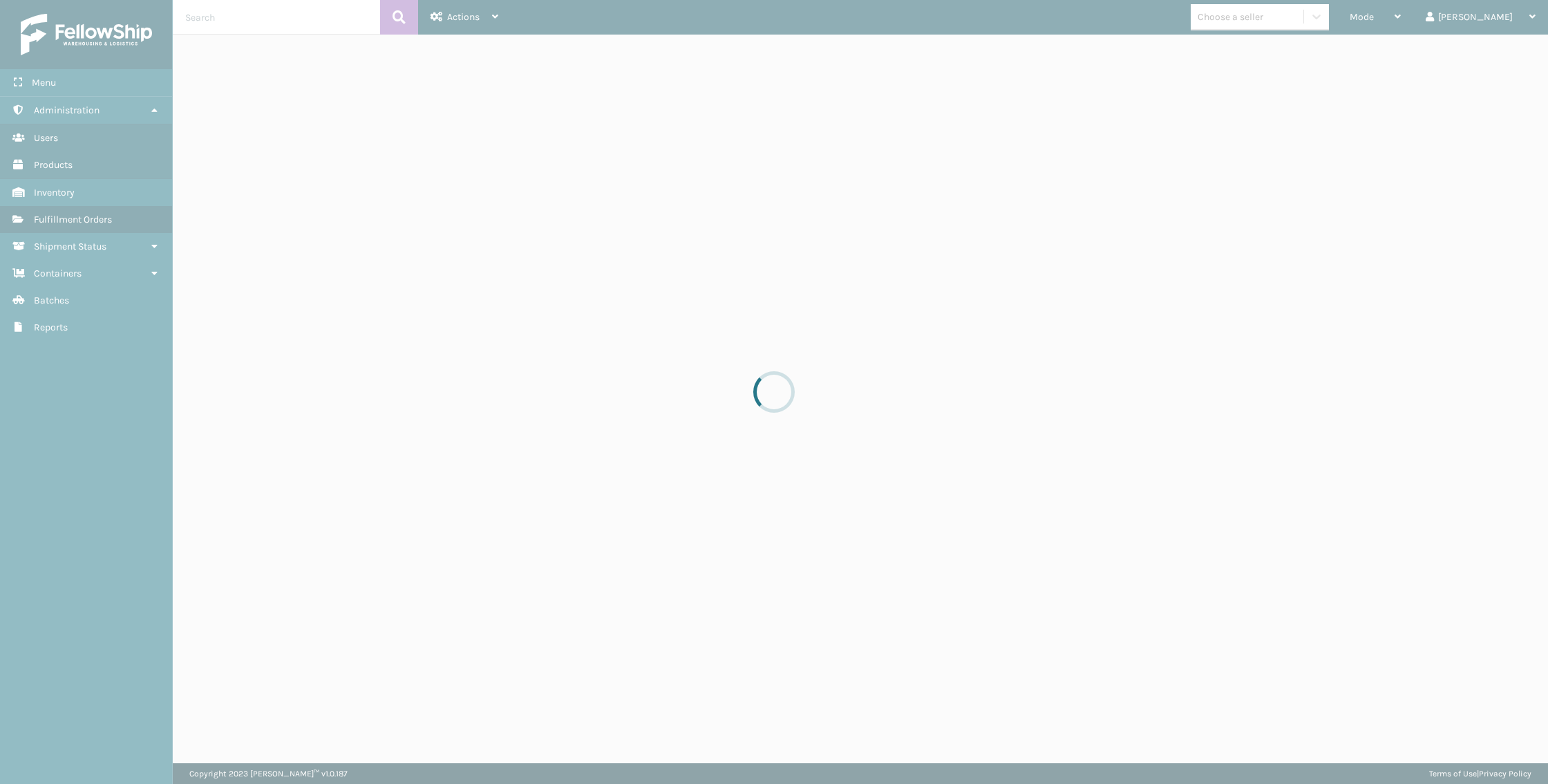
click at [1000, 349] on div at bounding box center [774, 392] width 1548 height 784
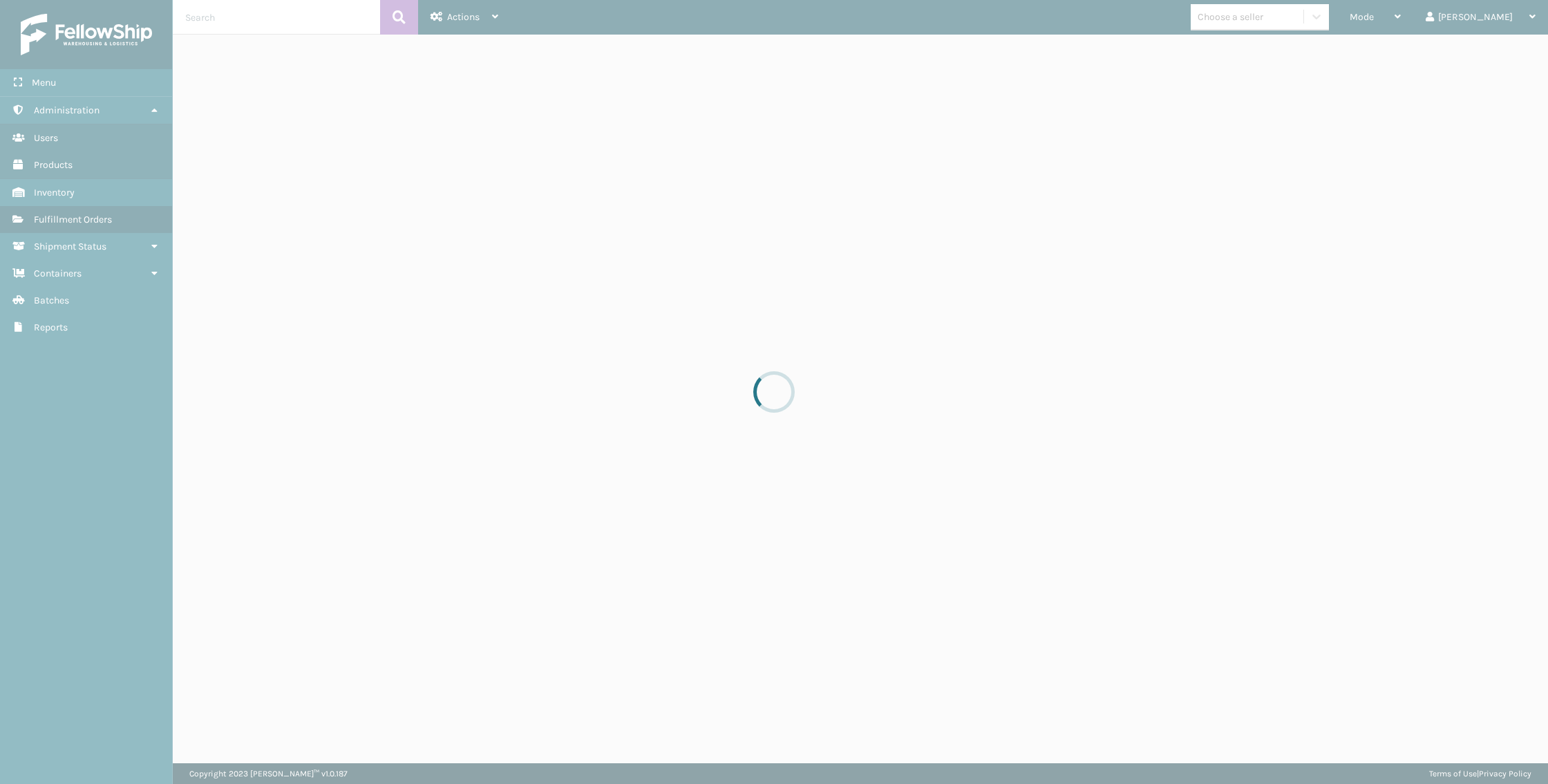
click at [1000, 349] on div at bounding box center [774, 392] width 1548 height 784
click at [999, 349] on div at bounding box center [774, 392] width 1548 height 784
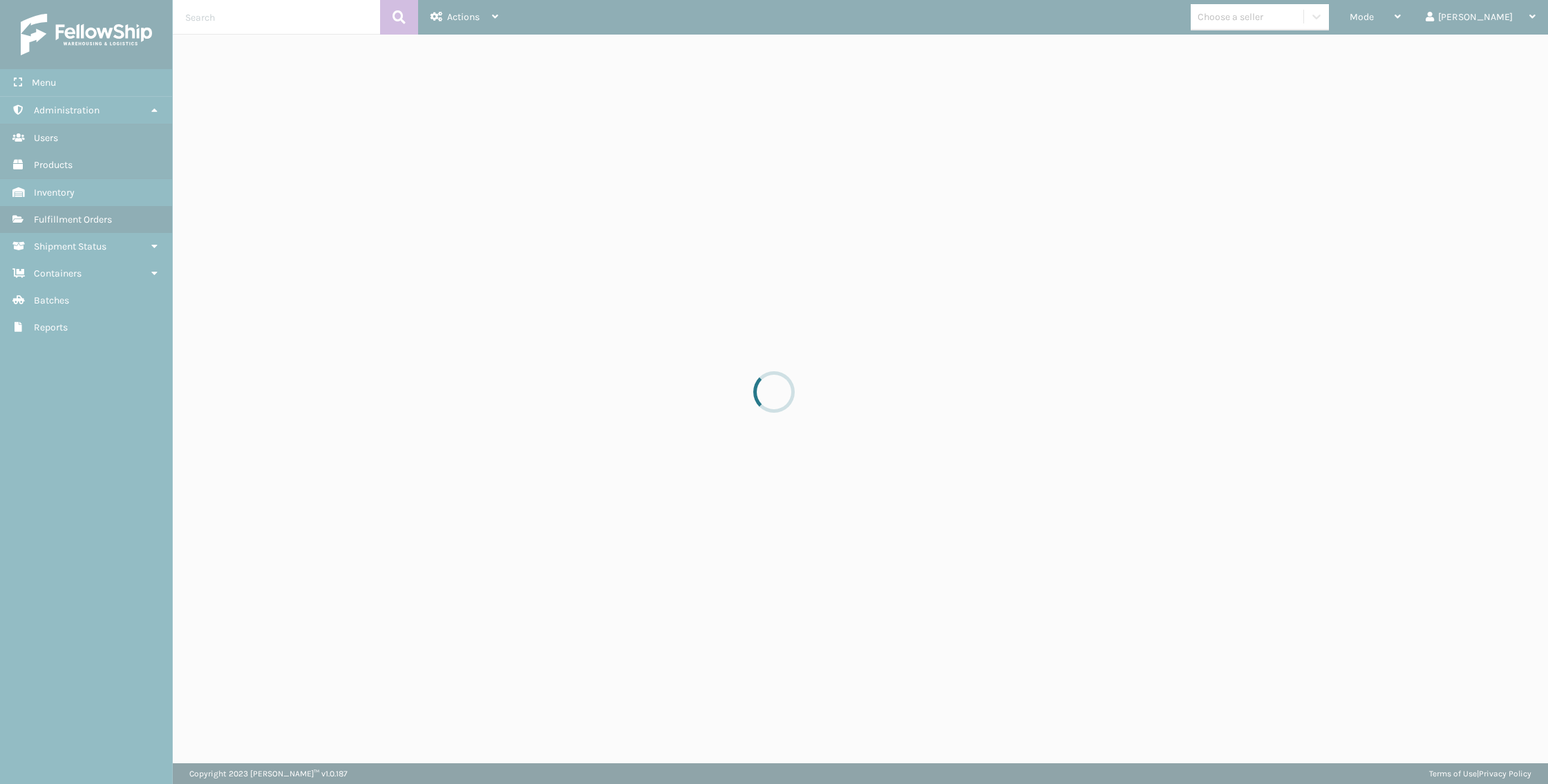
click at [999, 349] on div at bounding box center [774, 392] width 1548 height 784
